Goal: Task Accomplishment & Management: Manage account settings

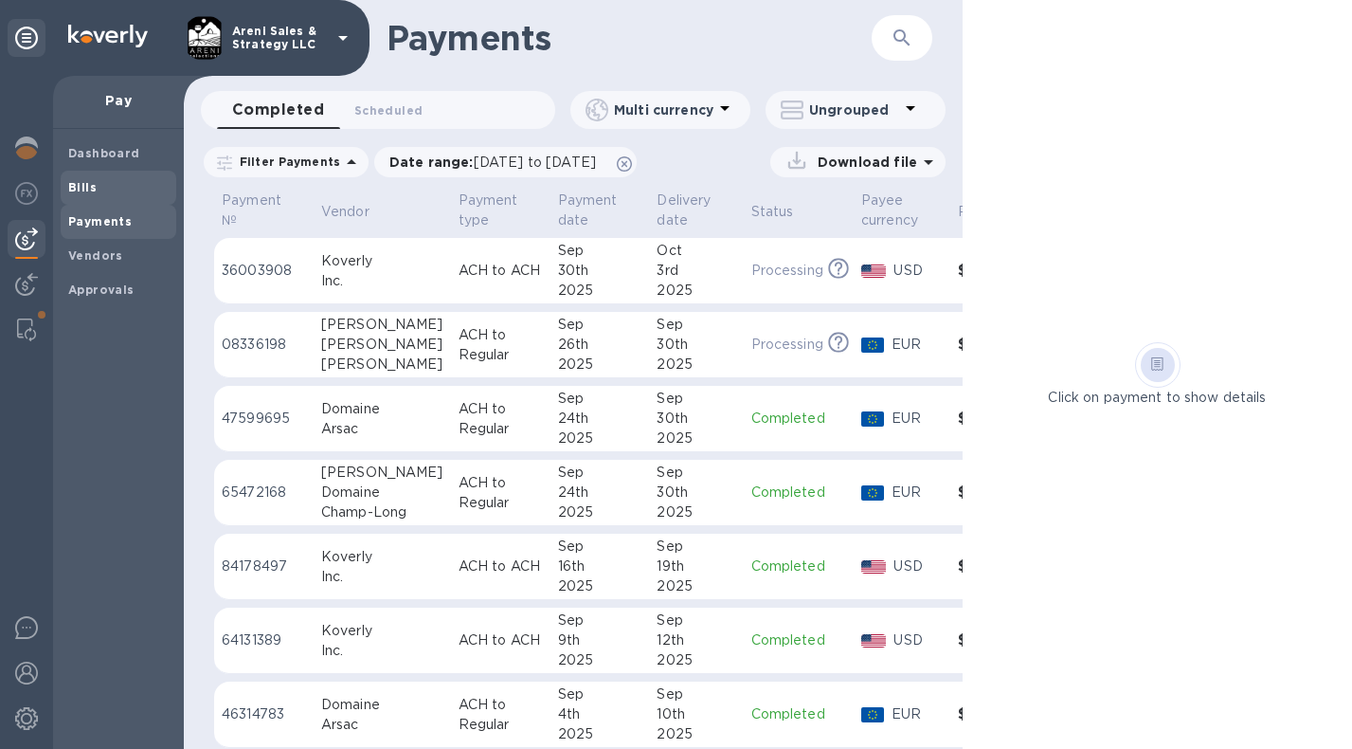
click at [83, 193] on span "Bills" at bounding box center [82, 187] width 28 height 19
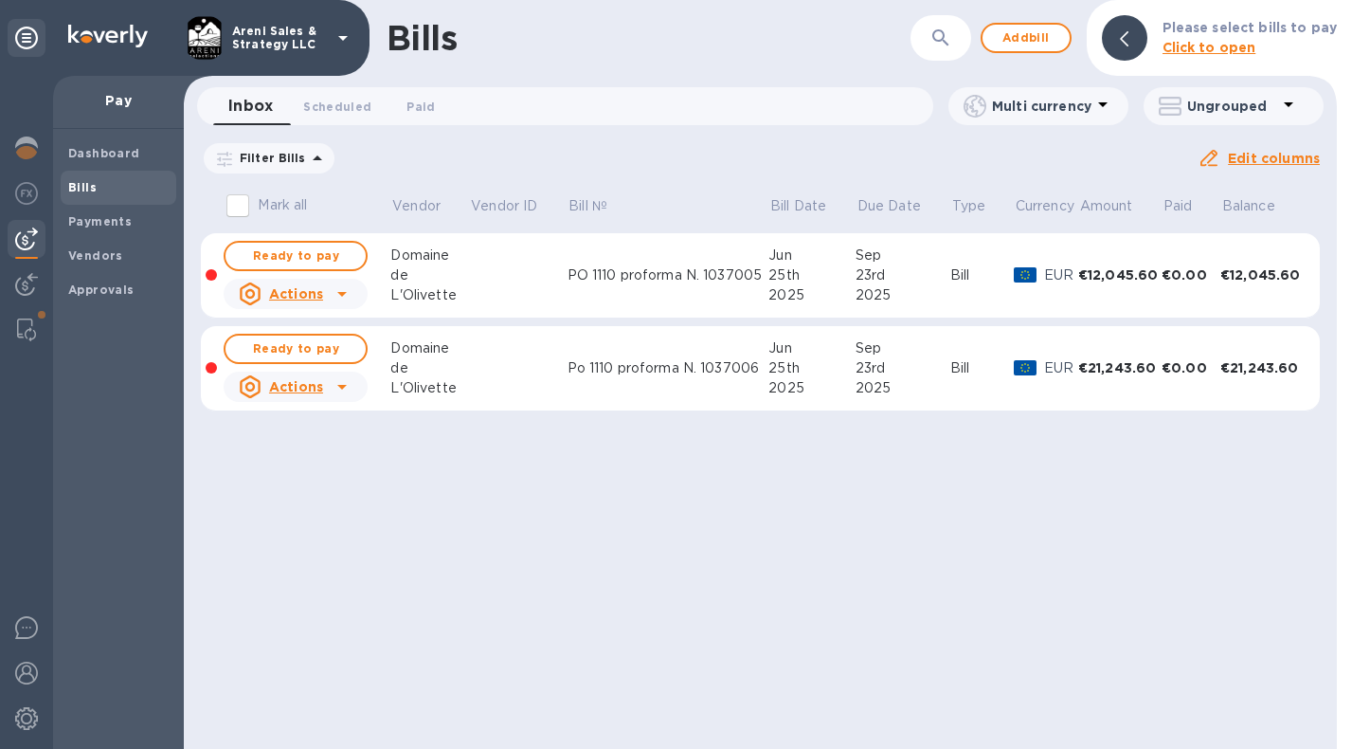
click at [0, 0] on icon at bounding box center [0, 0] width 0 height 0
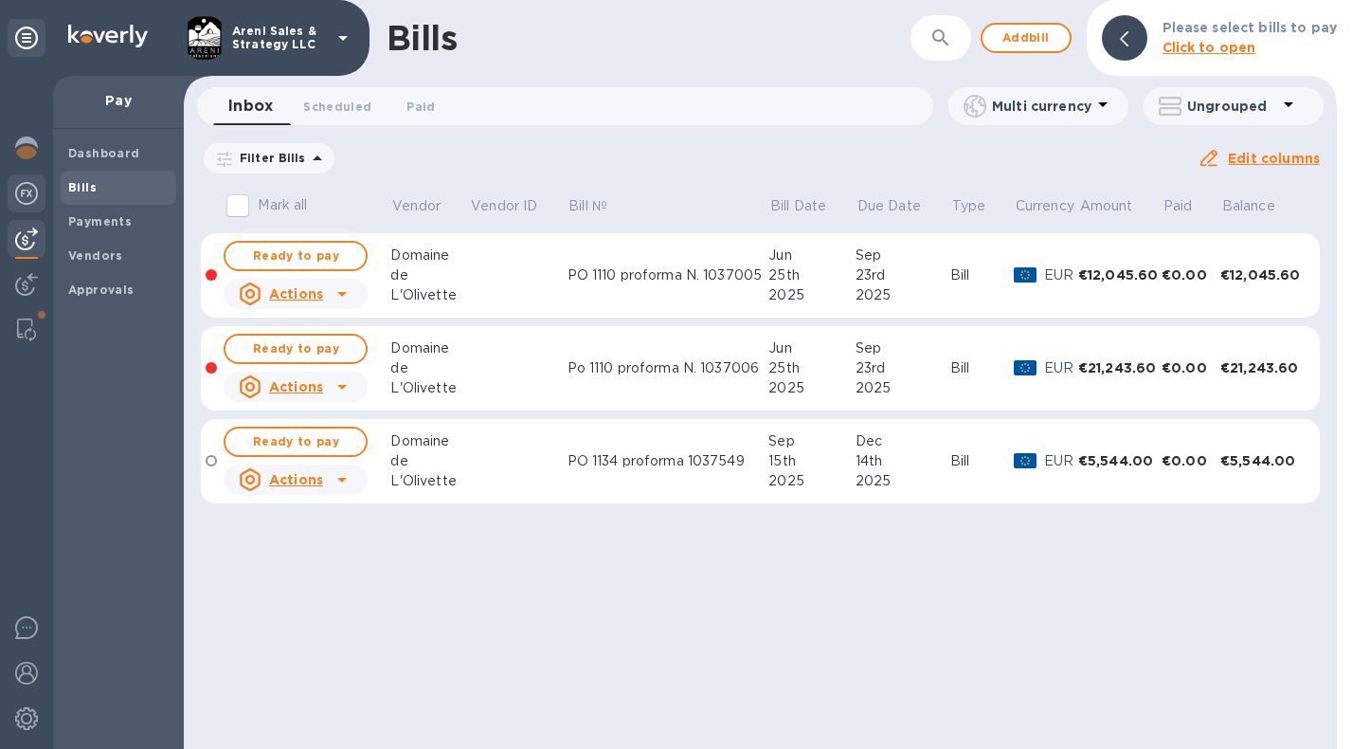
click at [29, 185] on img at bounding box center [26, 193] width 23 height 23
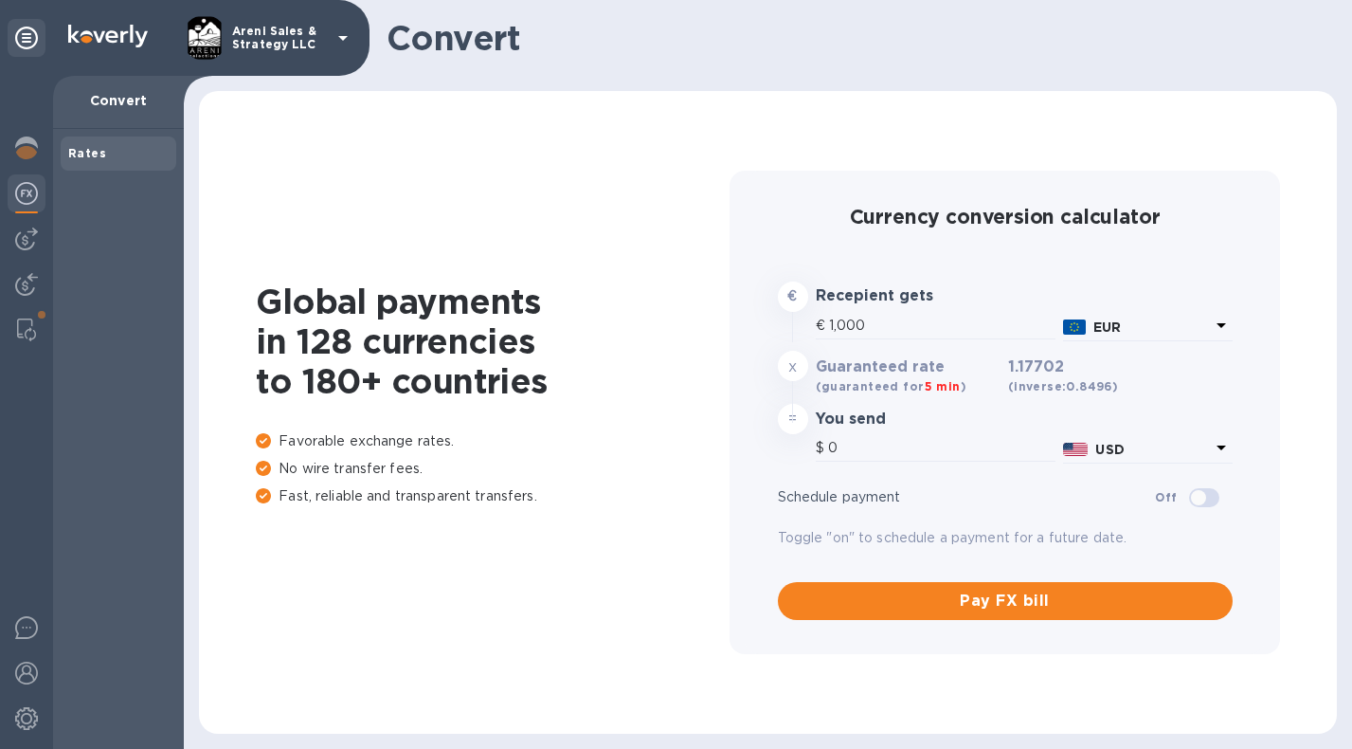
type input "1,177.02"
click at [27, 242] on img at bounding box center [26, 238] width 23 height 23
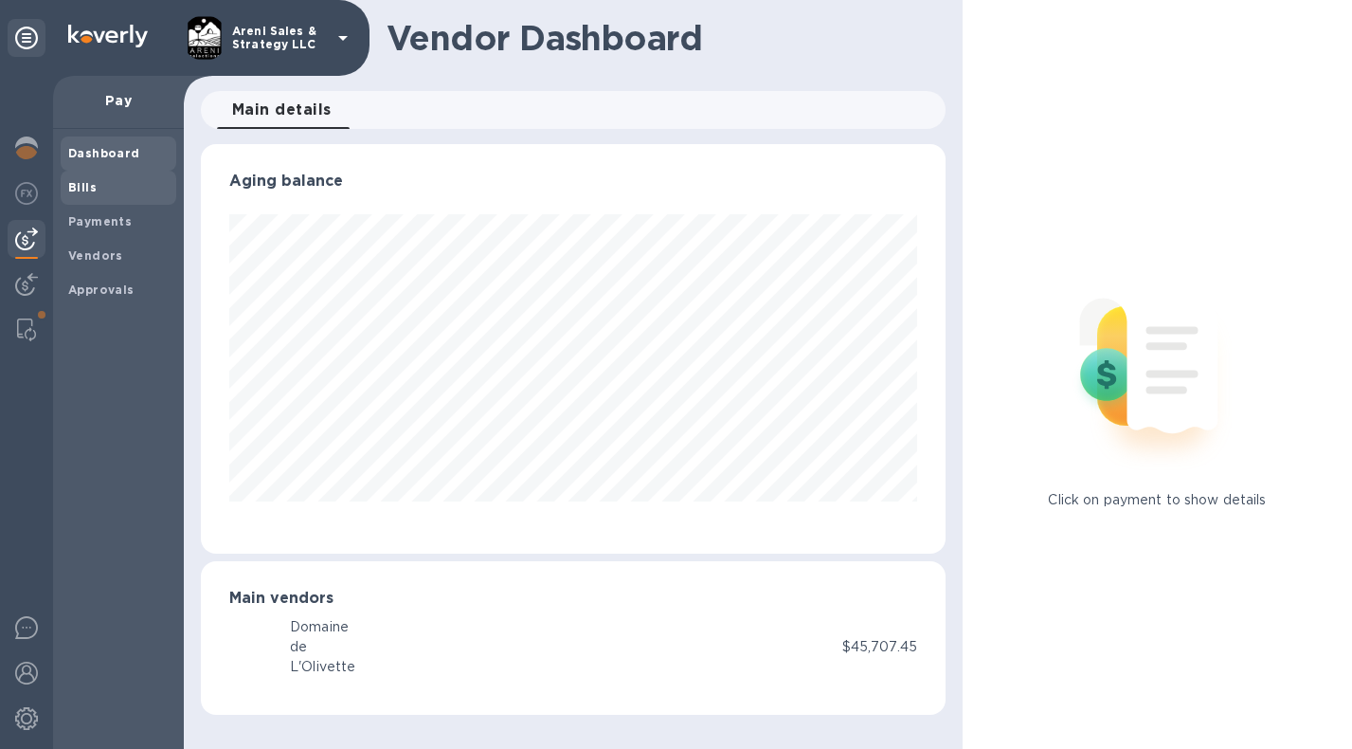
scroll to position [409, 745]
click at [130, 185] on span "Bills" at bounding box center [118, 187] width 100 height 19
